Goal: Information Seeking & Learning: Compare options

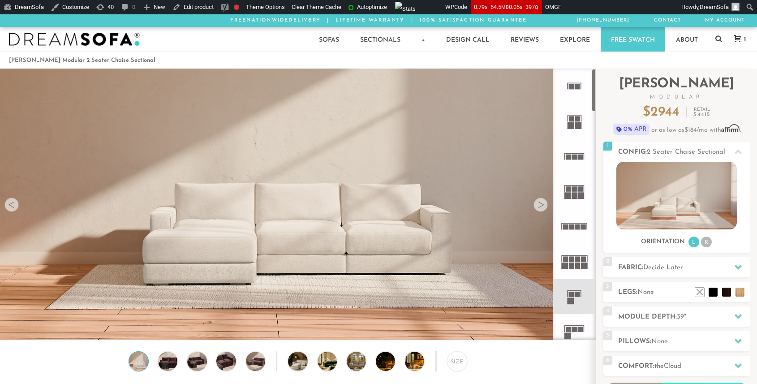
click at [566, 229] on rect at bounding box center [565, 226] width 5 height 5
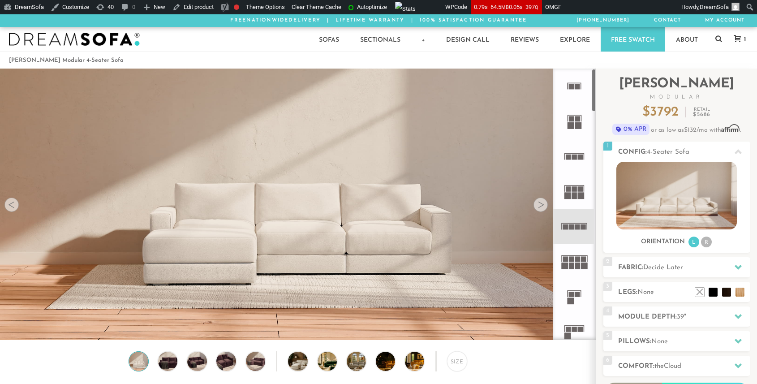
click at [576, 157] on rect at bounding box center [574, 156] width 5 height 5
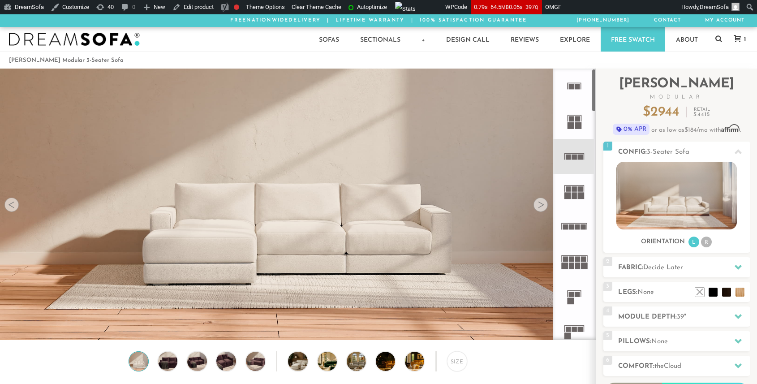
click at [572, 255] on rect at bounding box center [575, 255] width 26 height 1
